Goal: Use online tool/utility: Utilize a website feature to perform a specific function

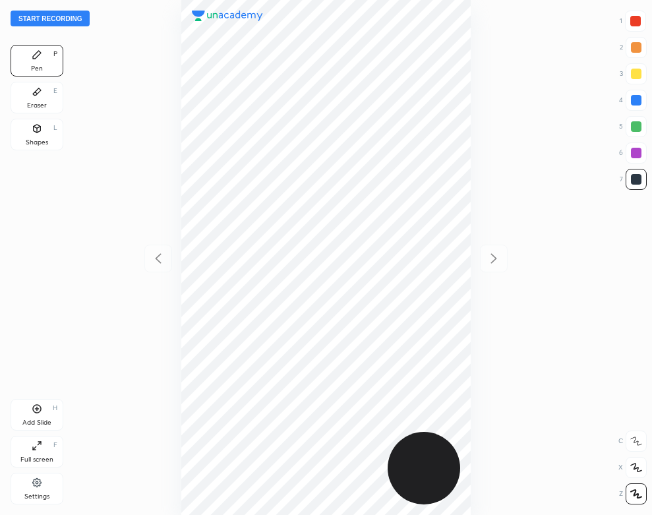
scroll to position [515, 441]
click at [41, 494] on div "Settings" at bounding box center [36, 496] width 25 height 7
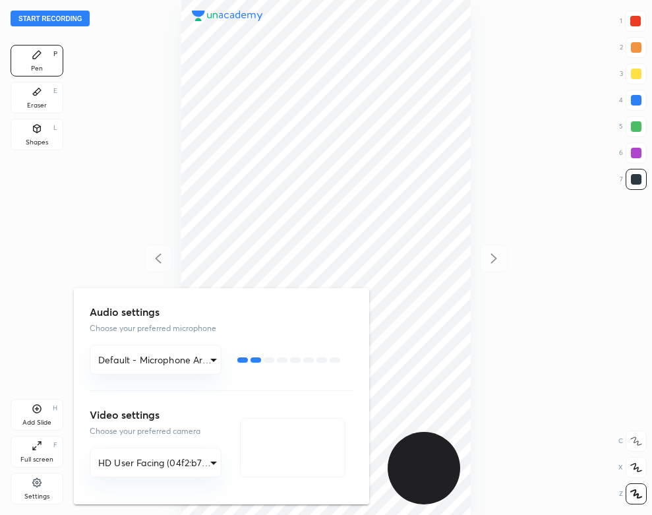
click at [132, 138] on div at bounding box center [326, 257] width 652 height 515
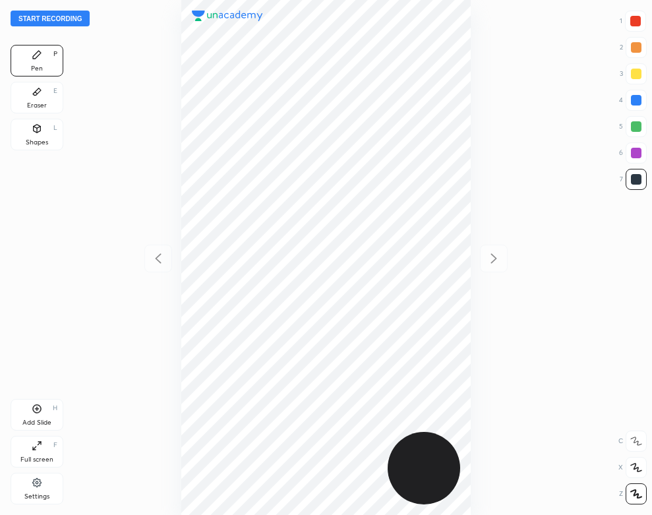
click at [72, 20] on button "Start recording" at bounding box center [50, 19] width 79 height 16
click at [23, 405] on div "Add Slide H" at bounding box center [37, 415] width 53 height 32
click at [473, 98] on div "02 : 57" at bounding box center [325, 257] width 441 height 515
click at [58, 14] on button "End recording" at bounding box center [47, 19] width 73 height 16
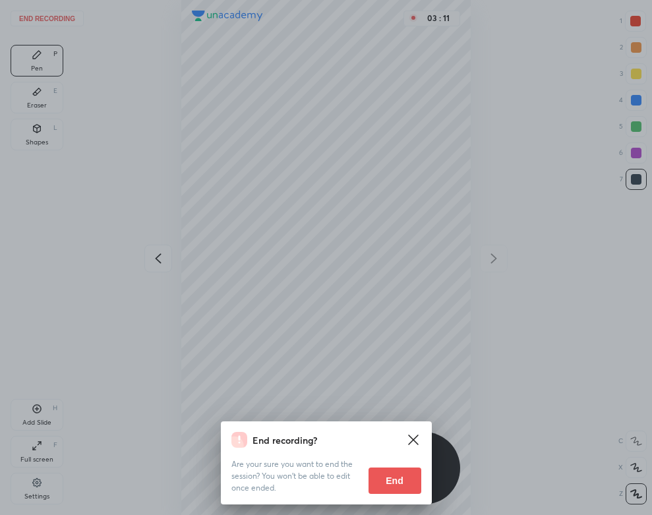
click at [382, 475] on button "End" at bounding box center [395, 480] width 53 height 26
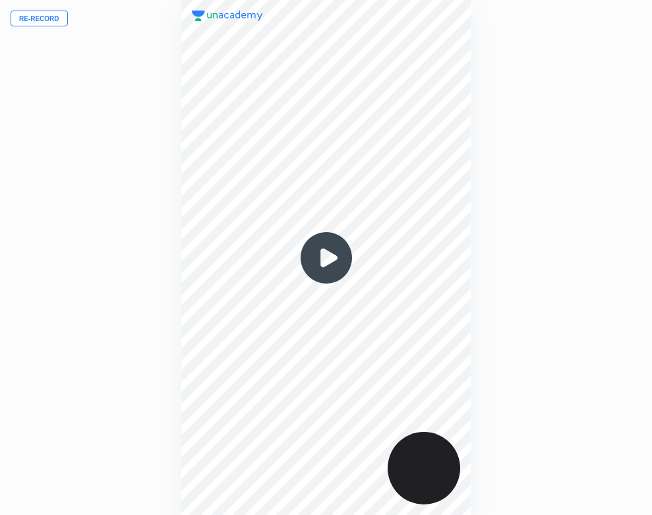
click at [326, 262] on img at bounding box center [326, 257] width 63 height 63
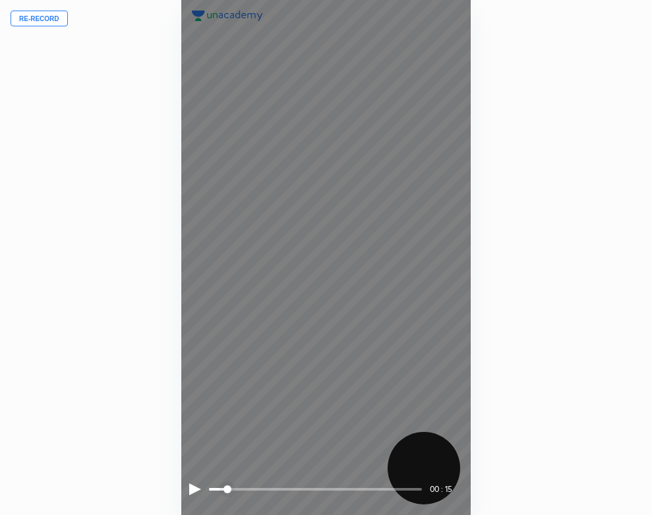
click at [194, 486] on div at bounding box center [195, 489] width 12 height 12
